Goal: Information Seeking & Learning: Learn about a topic

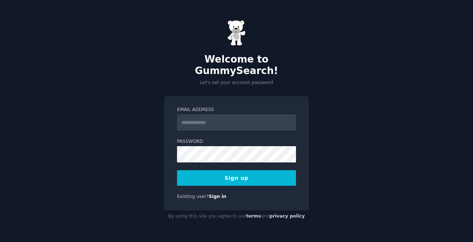
click at [0, 241] on com-1password-button at bounding box center [0, 242] width 0 height 0
type input "*"
type input "**********"
click at [238, 174] on button "Sign up" at bounding box center [236, 178] width 119 height 16
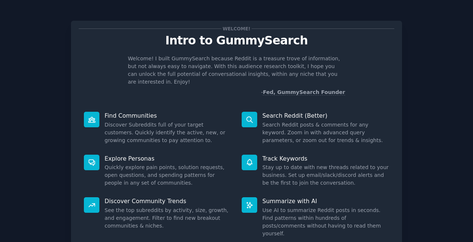
scroll to position [47, 0]
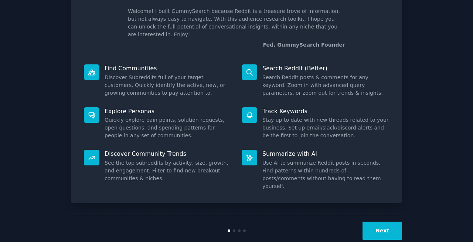
click at [381, 221] on button "Next" at bounding box center [382, 230] width 40 height 18
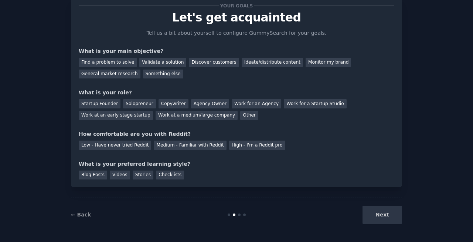
scroll to position [23, 0]
click at [378, 216] on div "Next" at bounding box center [346, 214] width 110 height 18
click at [386, 215] on div "Next" at bounding box center [346, 214] width 110 height 18
click at [120, 75] on div "General market research" at bounding box center [110, 73] width 62 height 9
click at [102, 105] on div "Startup Founder" at bounding box center [100, 103] width 42 height 9
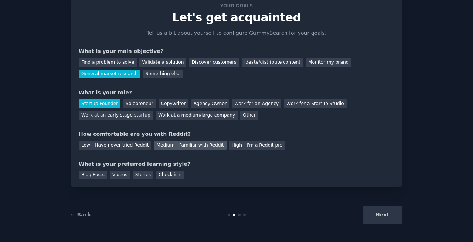
click at [197, 144] on div "Medium - Familiar with Reddit" at bounding box center [190, 144] width 72 height 9
click at [113, 174] on div "Videos" at bounding box center [120, 174] width 20 height 9
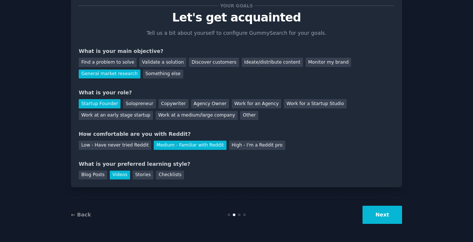
click at [379, 215] on button "Next" at bounding box center [382, 214] width 40 height 18
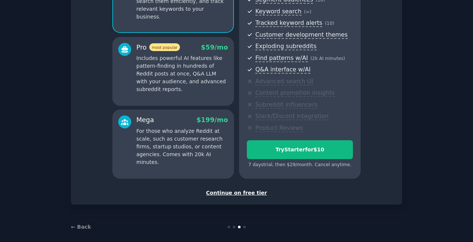
click at [251, 192] on div "Continue on free tier" at bounding box center [236, 193] width 315 height 8
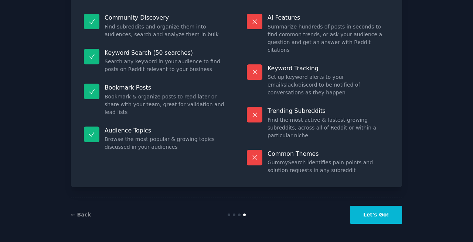
scroll to position [46, 0]
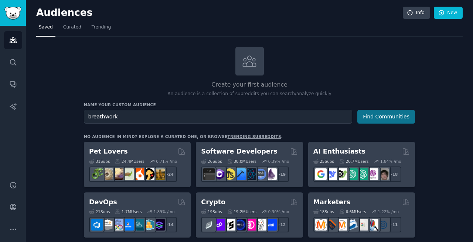
type input "breathwork"
click at [395, 116] on button "Find Communities" at bounding box center [386, 117] width 58 height 14
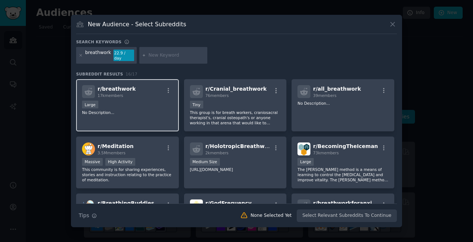
click at [153, 106] on div "Large" at bounding box center [127, 104] width 91 height 9
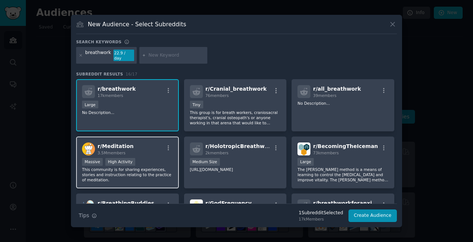
click at [132, 154] on div "r/ Meditation 3.5M members Massive High Activity This community is for sharing …" at bounding box center [127, 162] width 103 height 52
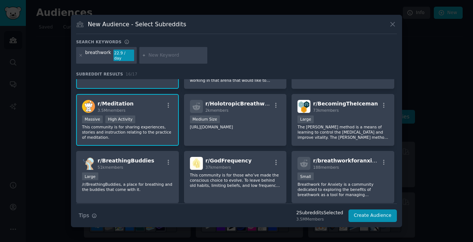
scroll to position [40, 0]
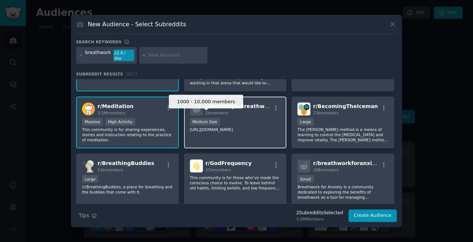
click at [217, 118] on div "Medium Size" at bounding box center [205, 122] width 30 height 8
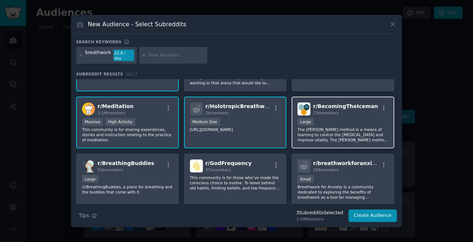
click at [314, 135] on p "The [PERSON_NAME] method is a means of learning to control the [MEDICAL_DATA] a…" at bounding box center [342, 135] width 91 height 16
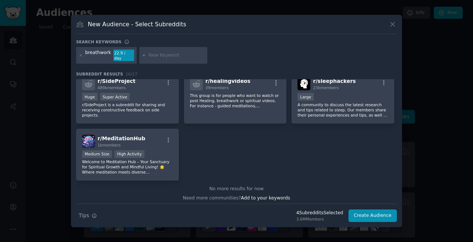
scroll to position [239, 0]
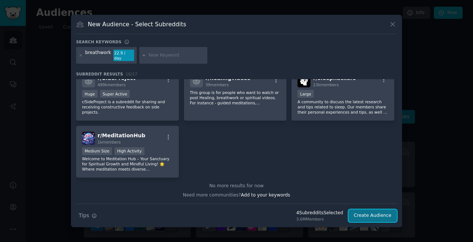
click at [373, 211] on button "Create Audience" at bounding box center [372, 215] width 49 height 13
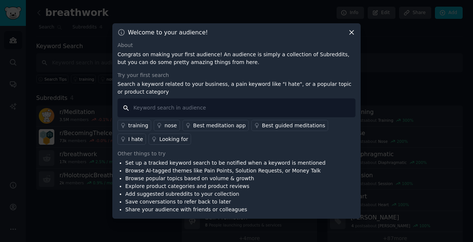
click at [167, 109] on input "text" at bounding box center [236, 107] width 238 height 19
type input "breathwork"
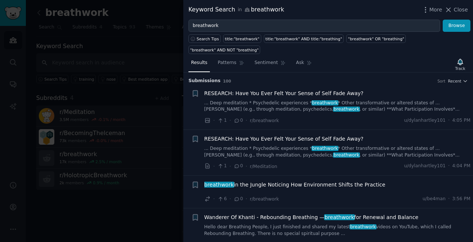
click at [458, 14] on div "Keyword Search in breathwork More Close" at bounding box center [328, 10] width 290 height 20
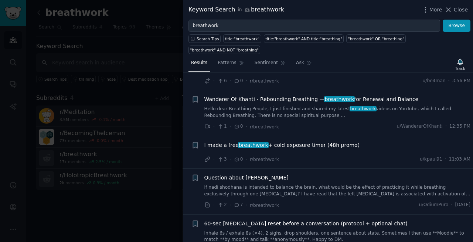
scroll to position [126, 0]
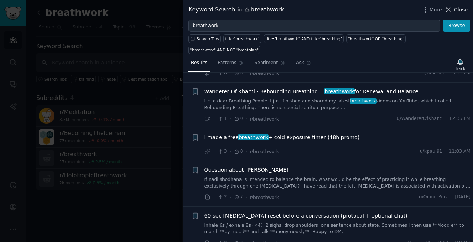
click at [458, 9] on span "Close" at bounding box center [461, 10] width 14 height 8
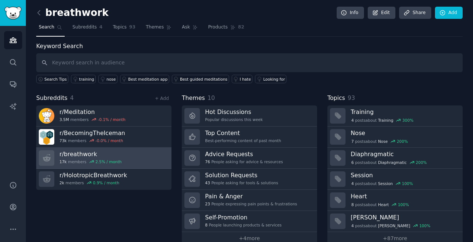
click at [86, 153] on h3 "r/ breathwork" at bounding box center [90, 154] width 62 height 8
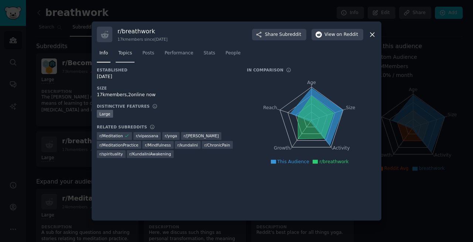
click at [125, 55] on span "Topics" at bounding box center [125, 53] width 14 height 7
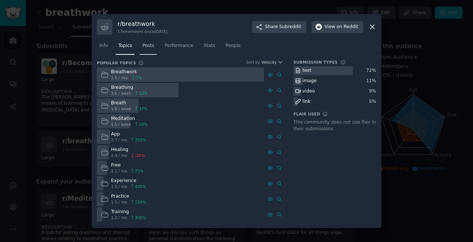
click at [154, 45] on span "Posts" at bounding box center [148, 45] width 12 height 7
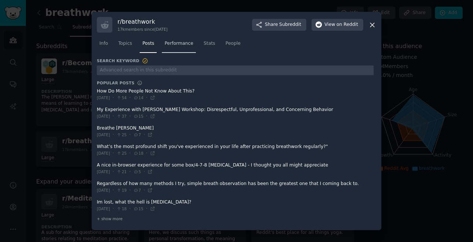
click at [178, 42] on span "Performance" at bounding box center [178, 43] width 29 height 7
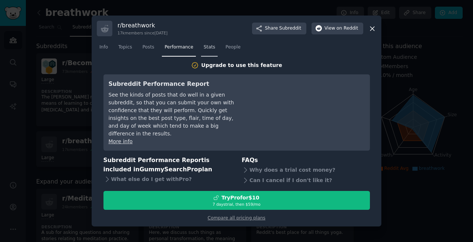
click at [214, 51] on span "Stats" at bounding box center [209, 47] width 11 height 7
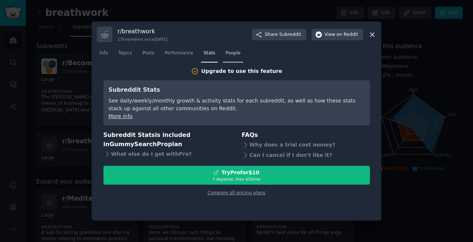
click at [231, 55] on span "People" at bounding box center [232, 53] width 15 height 7
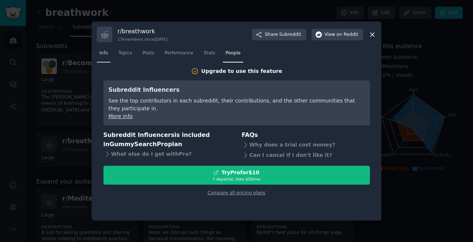
click at [103, 54] on span "Info" at bounding box center [103, 53] width 8 height 7
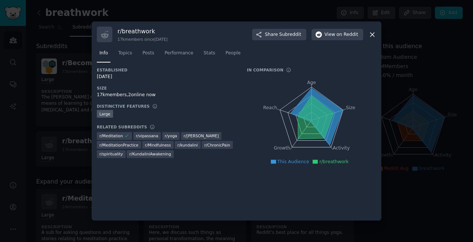
click at [132, 40] on div "17k members since [DATE]" at bounding box center [142, 39] width 50 height 5
click at [338, 37] on span "on Reddit" at bounding box center [347, 34] width 21 height 7
click at [314, 108] on icon at bounding box center [316, 117] width 36 height 43
click at [373, 34] on icon at bounding box center [372, 35] width 8 height 8
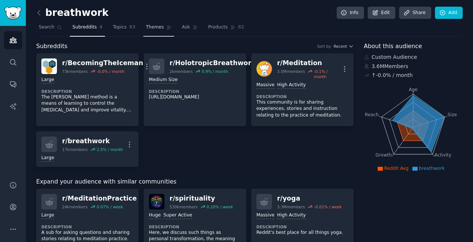
click at [154, 30] on span "Themes" at bounding box center [155, 27] width 18 height 7
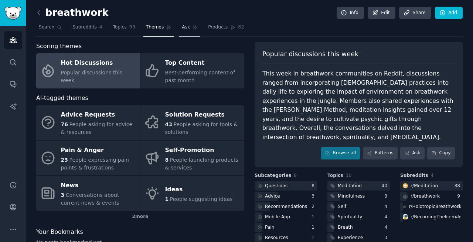
click at [184, 30] on span "Ask" at bounding box center [186, 27] width 8 height 7
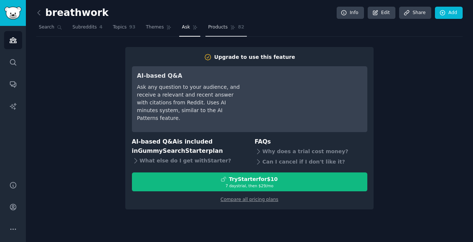
click at [215, 26] on span "Products" at bounding box center [218, 27] width 20 height 7
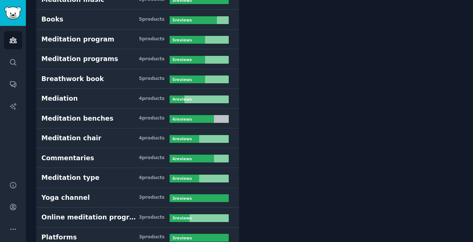
scroll to position [759, 0]
